Goal: Use online tool/utility

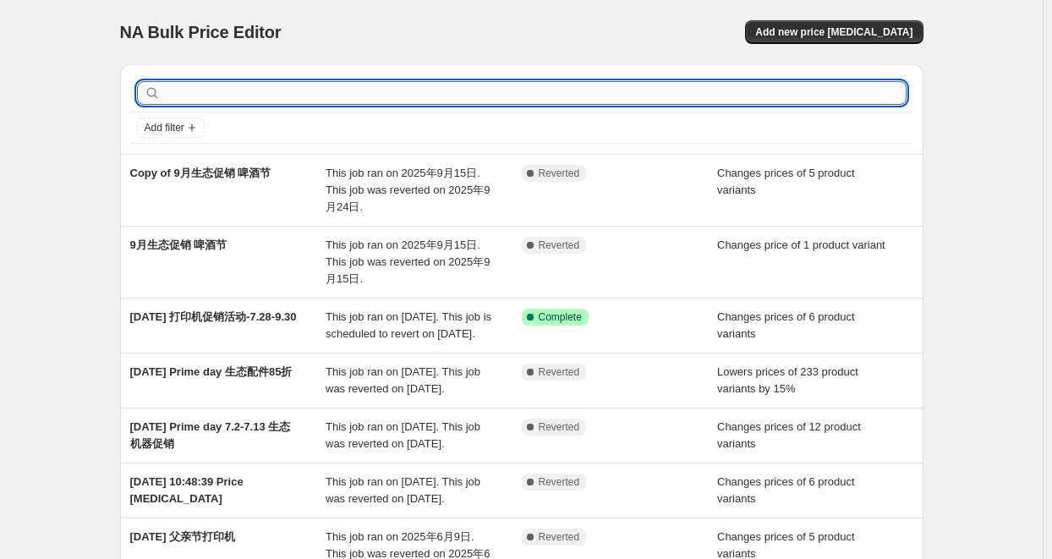
click at [222, 89] on input "text" at bounding box center [535, 93] width 743 height 24
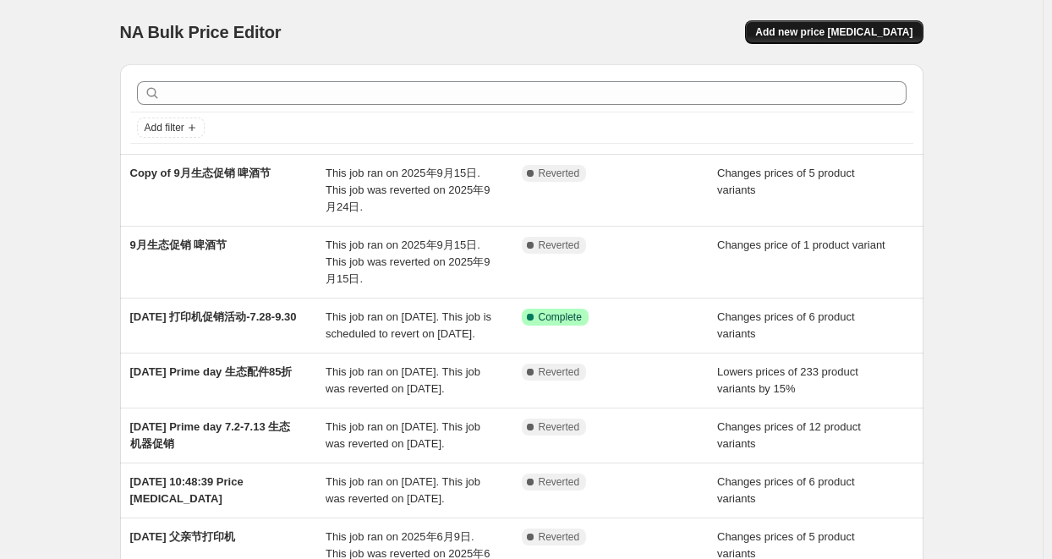
click at [878, 36] on span "Add new price [MEDICAL_DATA]" at bounding box center [833, 32] width 157 height 14
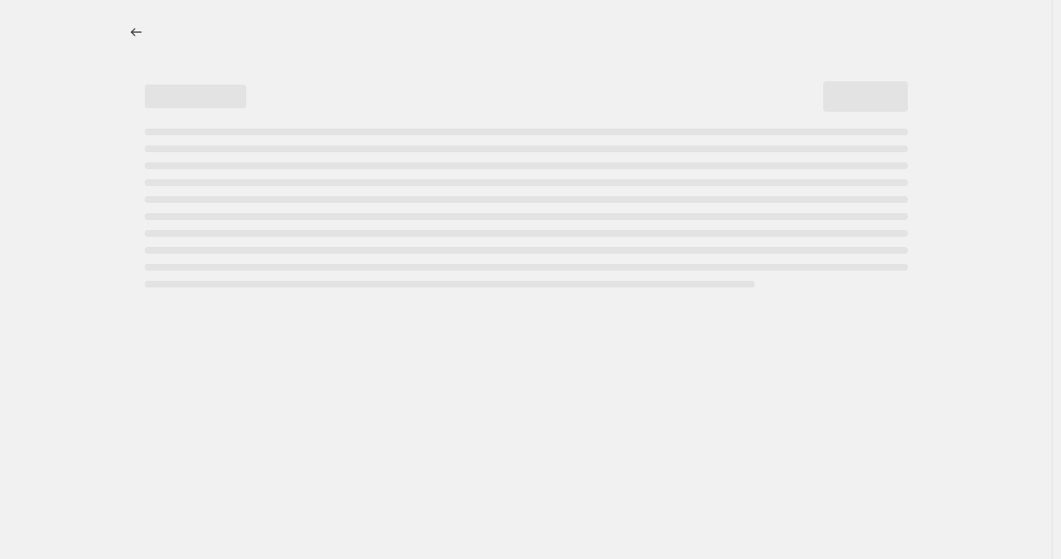
select select "percentage"
